Goal: Navigation & Orientation: Find specific page/section

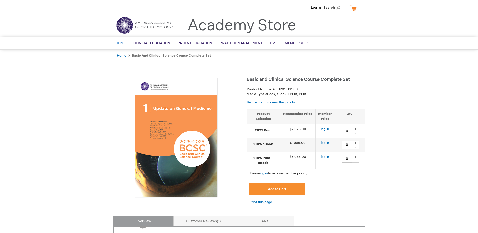
click at [121, 44] on span "Home" at bounding box center [121, 43] width 10 height 4
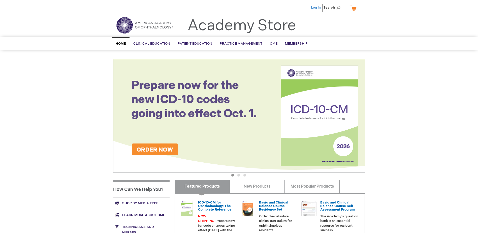
click at [316, 7] on link "Log In" at bounding box center [316, 8] width 10 height 4
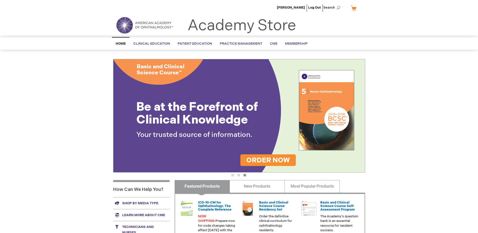
click at [124, 42] on span "Home" at bounding box center [121, 44] width 10 height 4
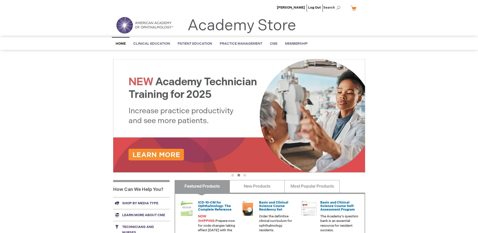
click at [119, 41] on link "Home" at bounding box center [121, 43] width 18 height 13
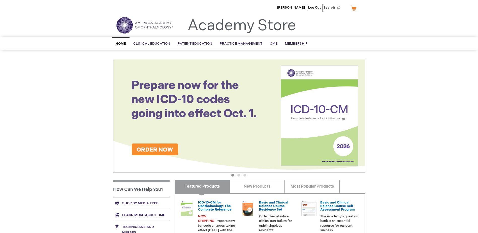
scroll to position [101, 0]
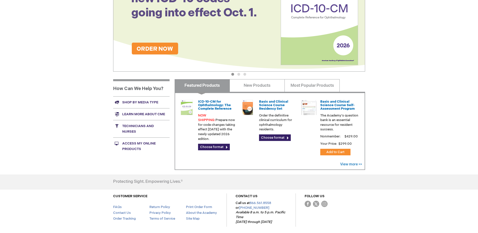
click at [134, 149] on link "Access My Online Products" at bounding box center [141, 145] width 56 height 17
